Goal: Browse casually: Explore the website without a specific task or goal

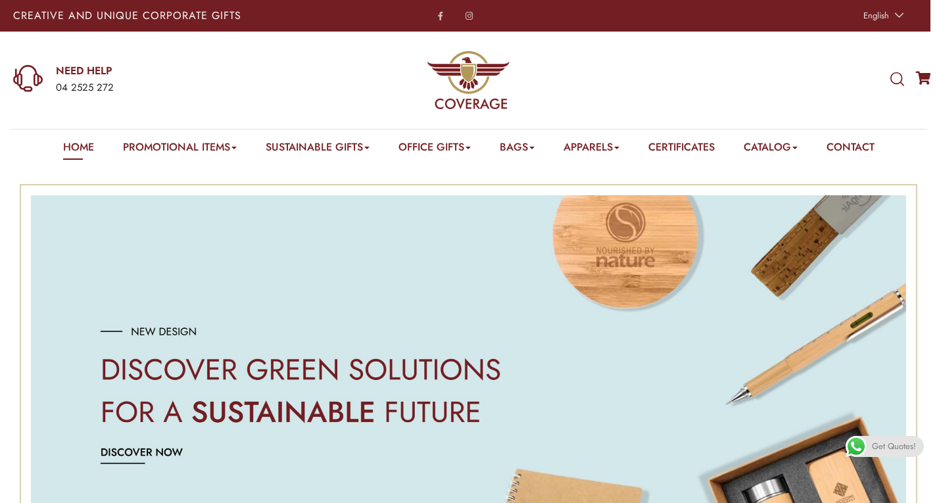
click at [225, 147] on e-page-transition at bounding box center [468, 251] width 937 height 503
click at [212, 149] on e-page-transition at bounding box center [468, 251] width 937 height 503
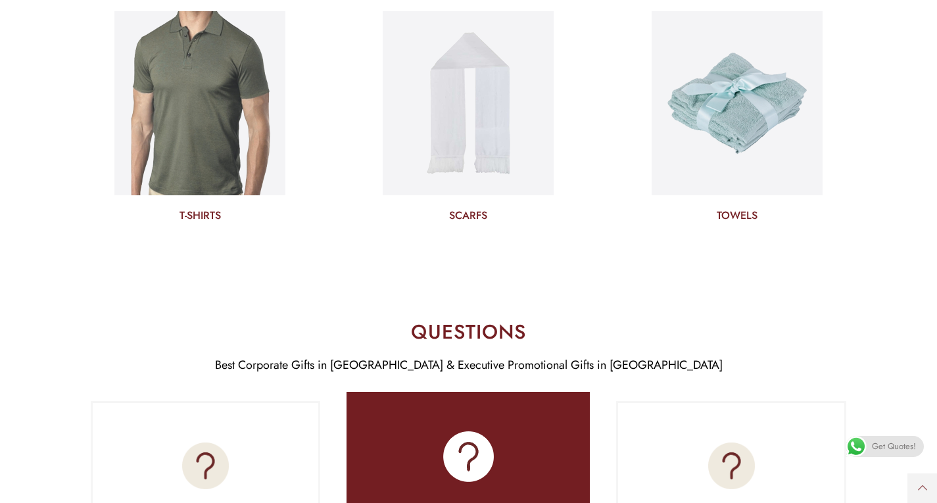
scroll to position [4933, 0]
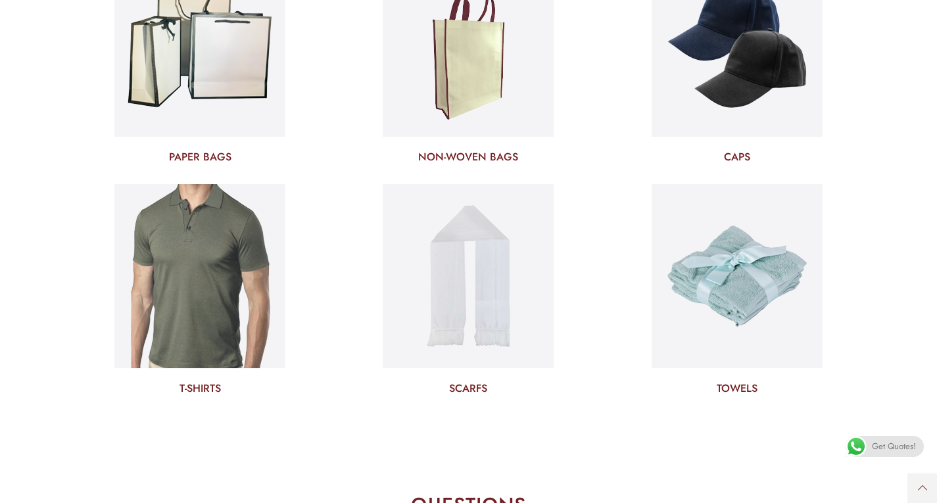
click at [139, 226] on e-page-transition at bounding box center [468, 251] width 937 height 503
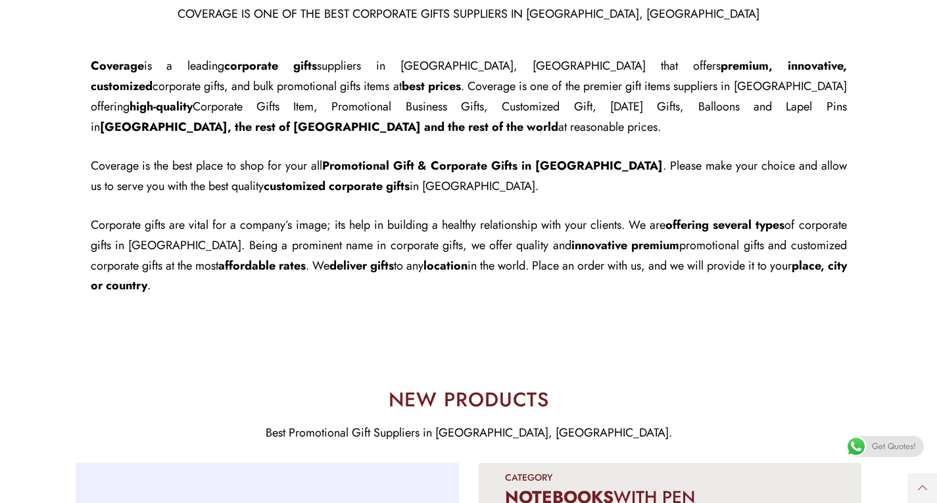
scroll to position [0, 0]
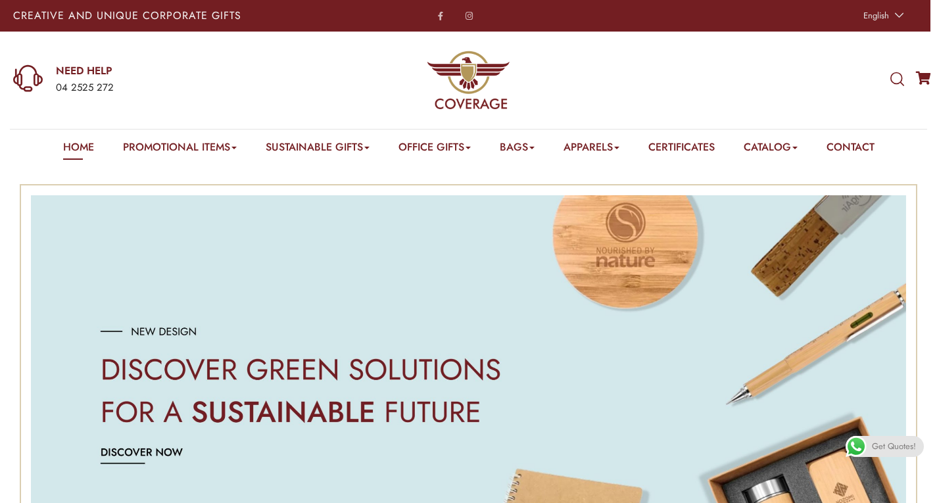
click at [164, 147] on e-page-transition at bounding box center [468, 251] width 937 height 503
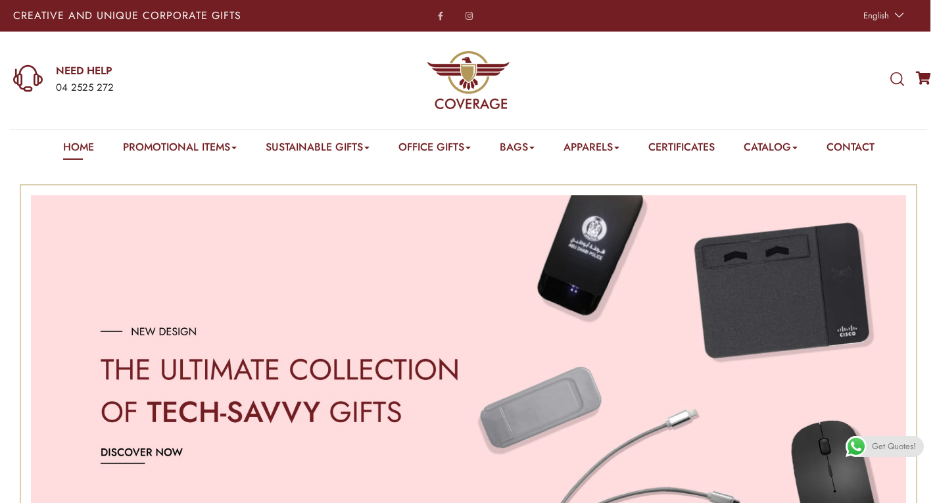
drag, startPoint x: 451, startPoint y: 152, endPoint x: 494, endPoint y: 106, distance: 63.3
click at [494, 106] on img at bounding box center [469, 80] width 84 height 84
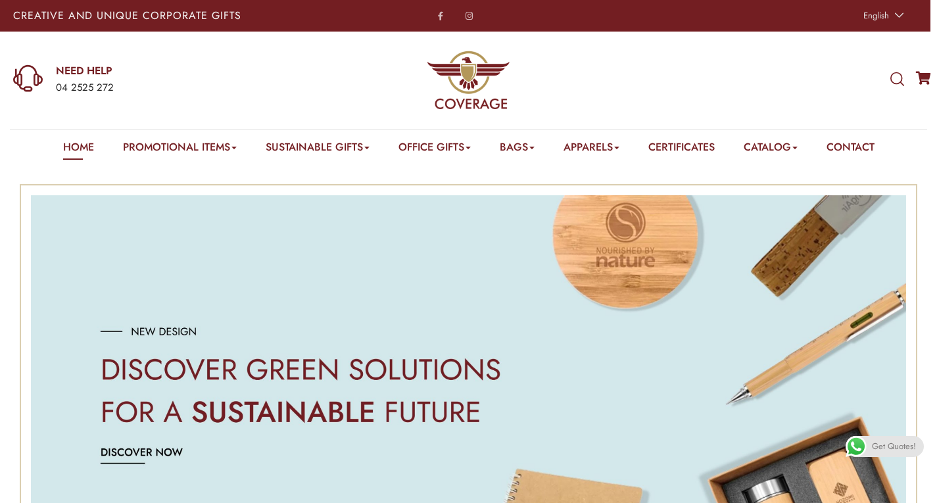
click at [228, 149] on e-page-transition at bounding box center [468, 251] width 937 height 503
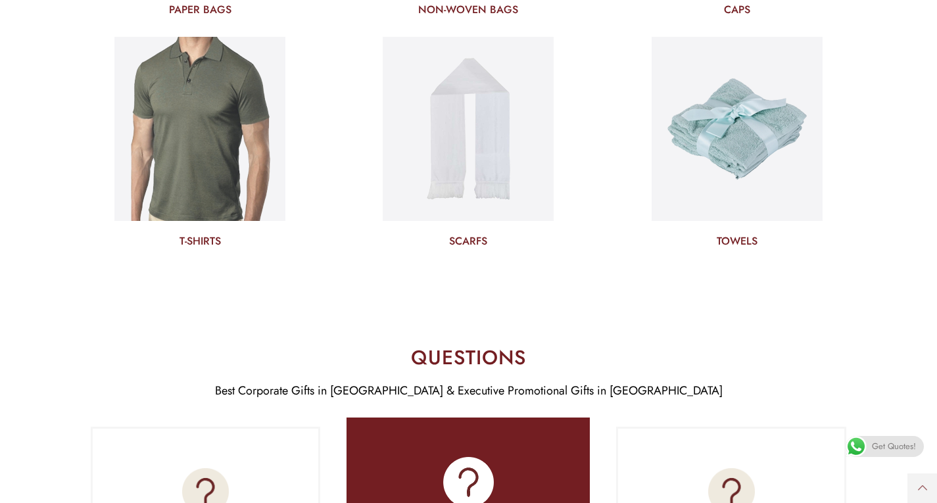
scroll to position [5092, 0]
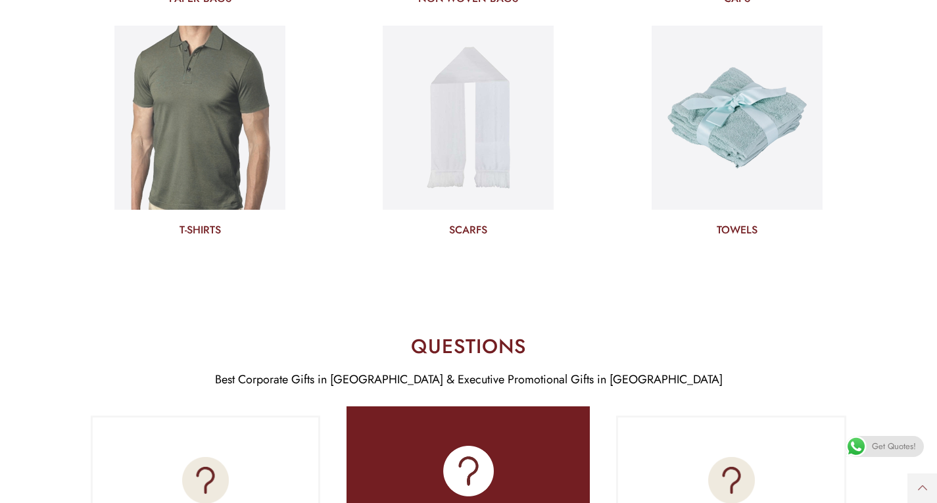
click at [195, 206] on e-page-transition at bounding box center [468, 251] width 937 height 503
click at [205, 155] on e-page-transition at bounding box center [468, 251] width 937 height 503
click at [272, 153] on e-page-transition at bounding box center [468, 251] width 937 height 503
click at [917, 479] on e-page-transition at bounding box center [468, 251] width 937 height 503
click at [923, 498] on e-page-transition at bounding box center [468, 251] width 937 height 503
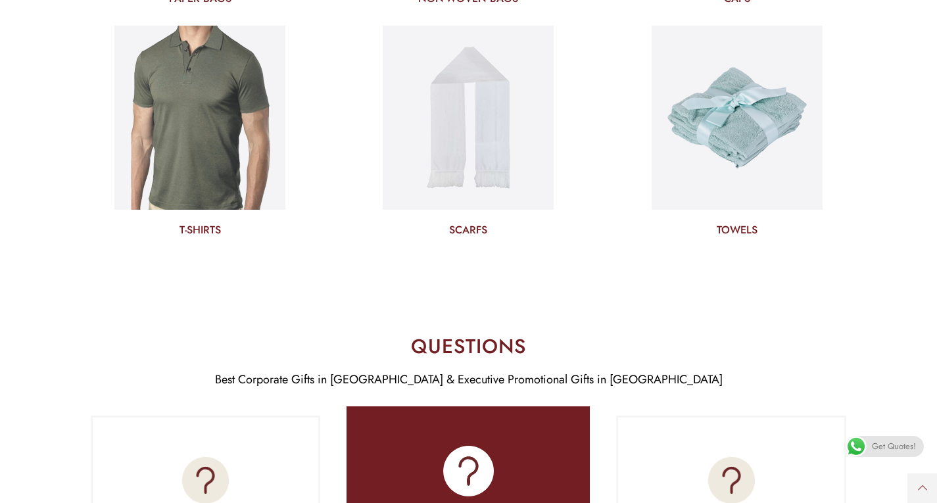
click at [921, 494] on e-page-transition at bounding box center [468, 251] width 937 height 503
click at [920, 491] on e-page-transition at bounding box center [468, 251] width 937 height 503
drag, startPoint x: 922, startPoint y: 482, endPoint x: 934, endPoint y: 442, distance: 42.0
click at [922, 483] on e-page-transition at bounding box center [468, 251] width 937 height 503
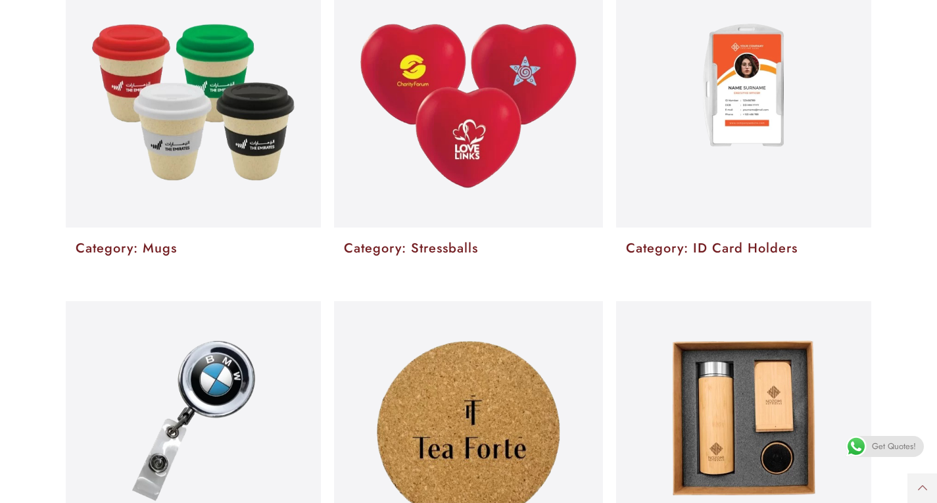
scroll to position [0, 0]
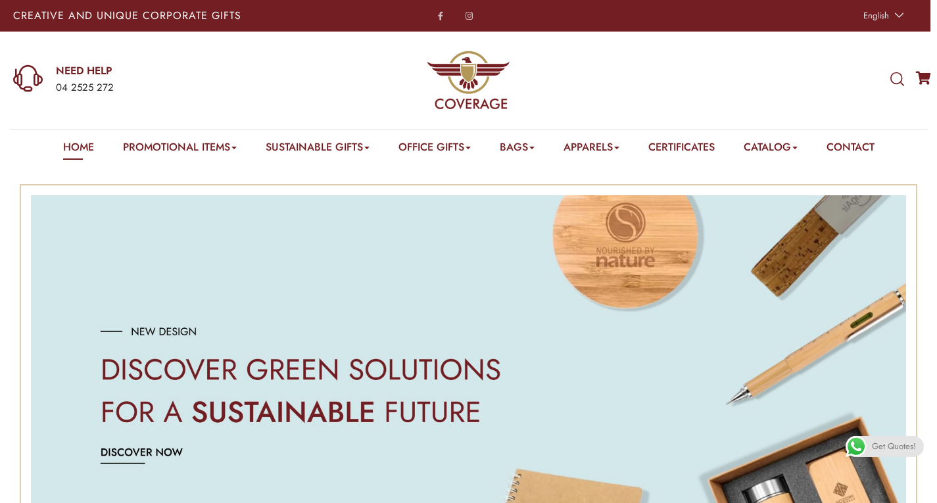
click at [424, 130] on div "Home Promotional Items Badge & Lapel Pin Drinkware Bottles Mugs Cufflinks Gift …" at bounding box center [469, 147] width 812 height 35
